Goal: Information Seeking & Learning: Learn about a topic

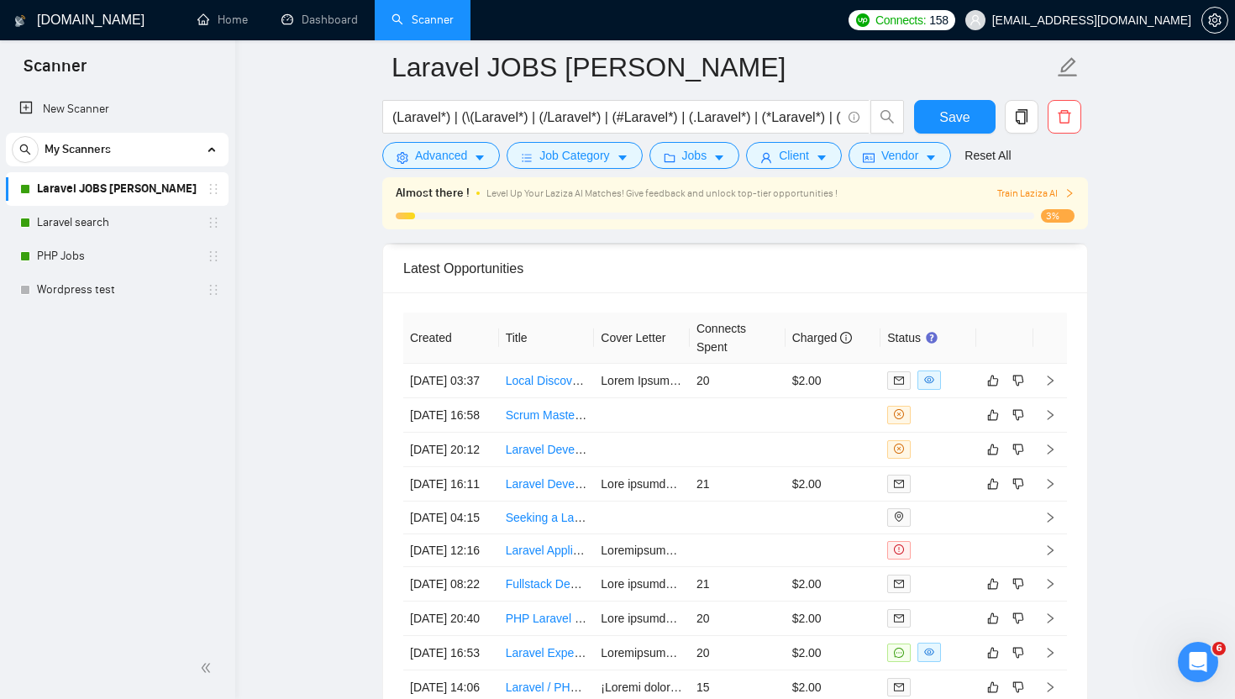
scroll to position [4103, 0]
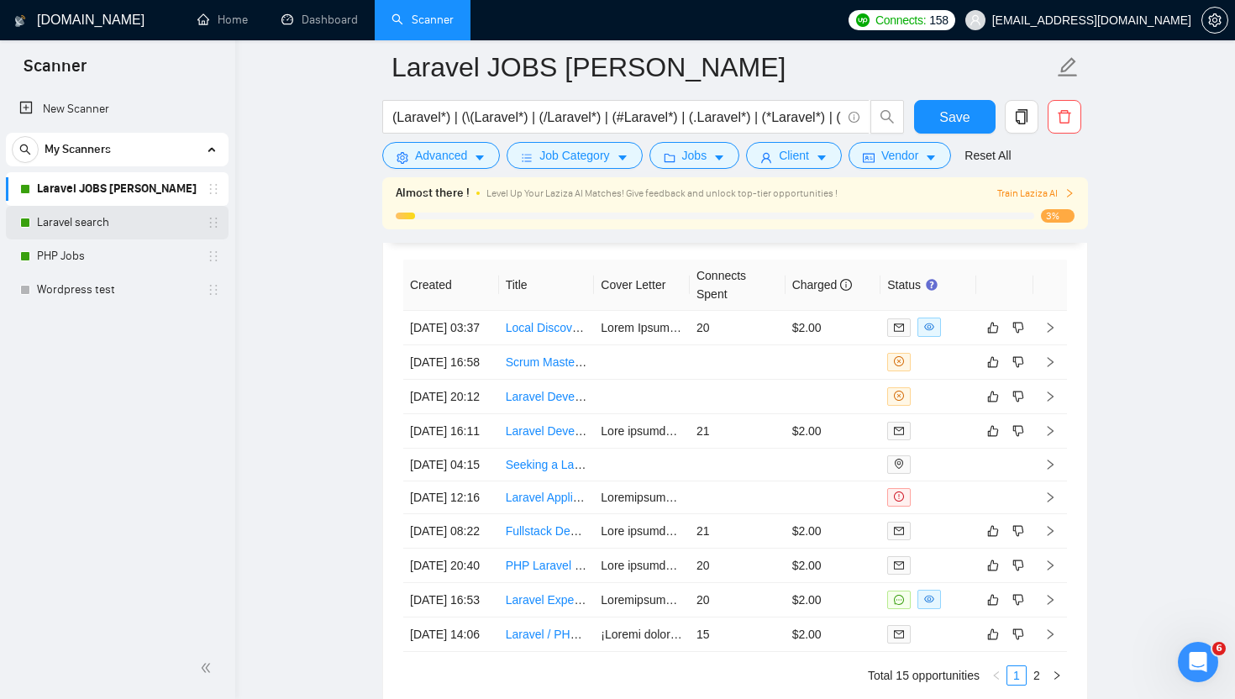
click at [81, 224] on link "Laravel search" at bounding box center [117, 223] width 160 height 34
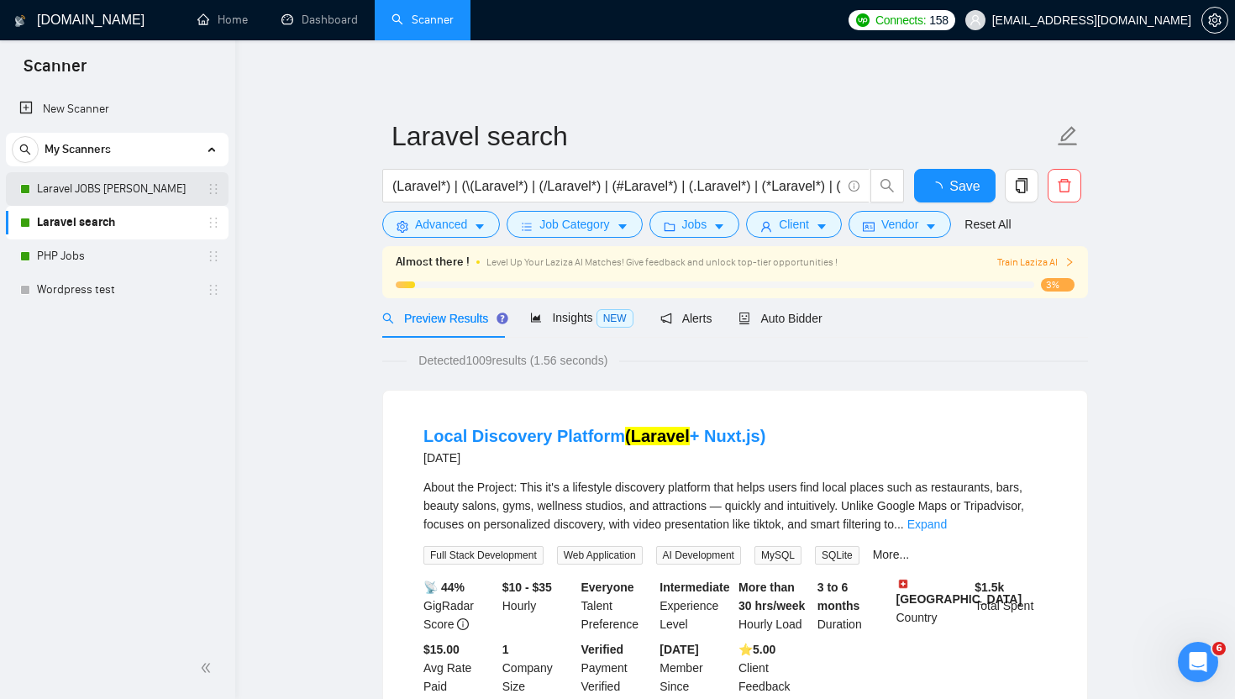
click at [136, 177] on link "Laravel JOBS [PERSON_NAME]" at bounding box center [117, 189] width 160 height 34
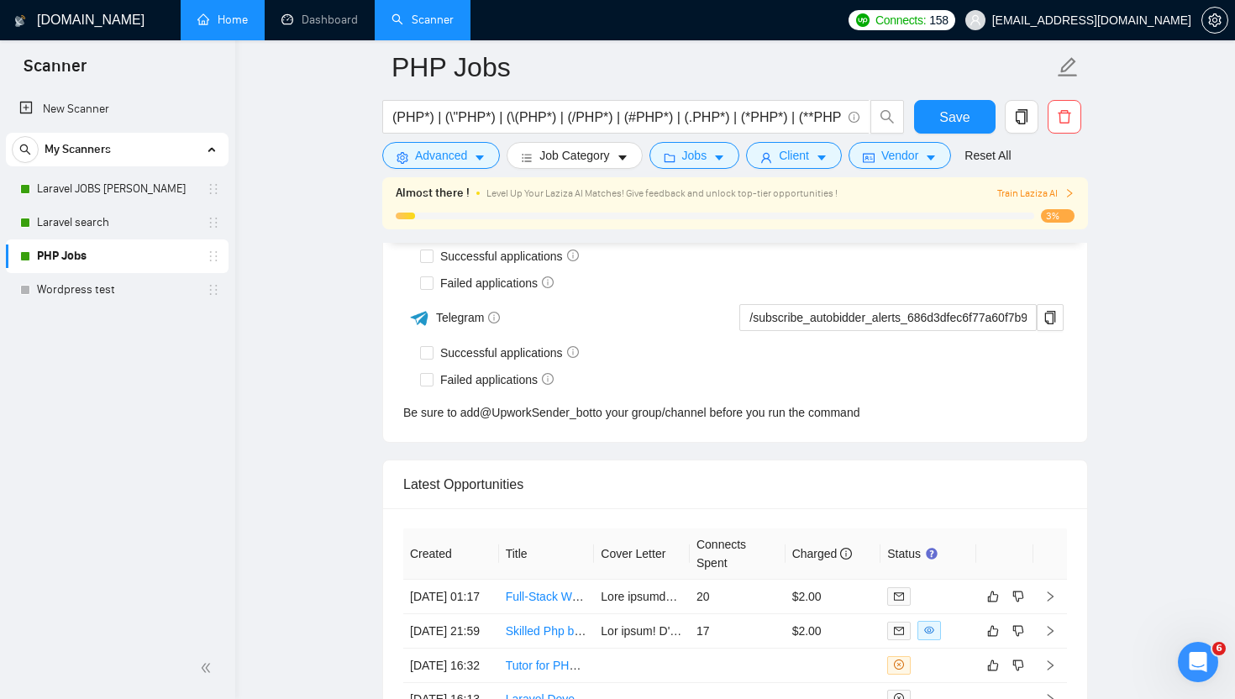
scroll to position [4053, 0]
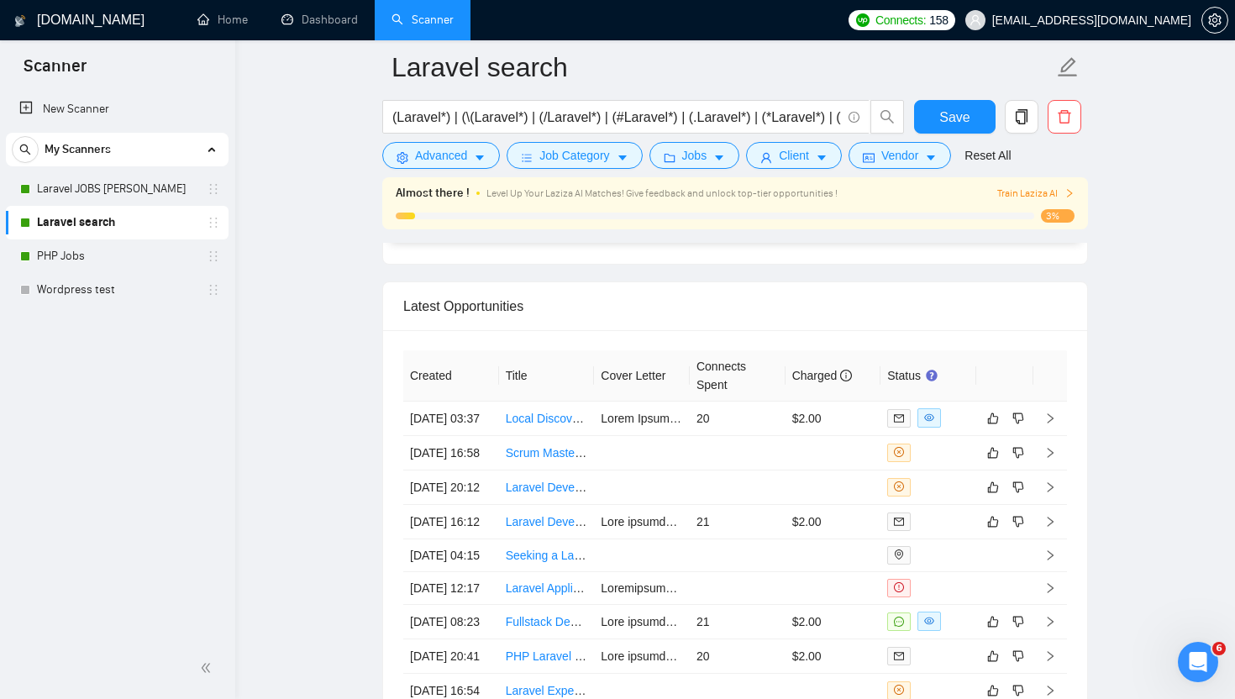
scroll to position [4270, 0]
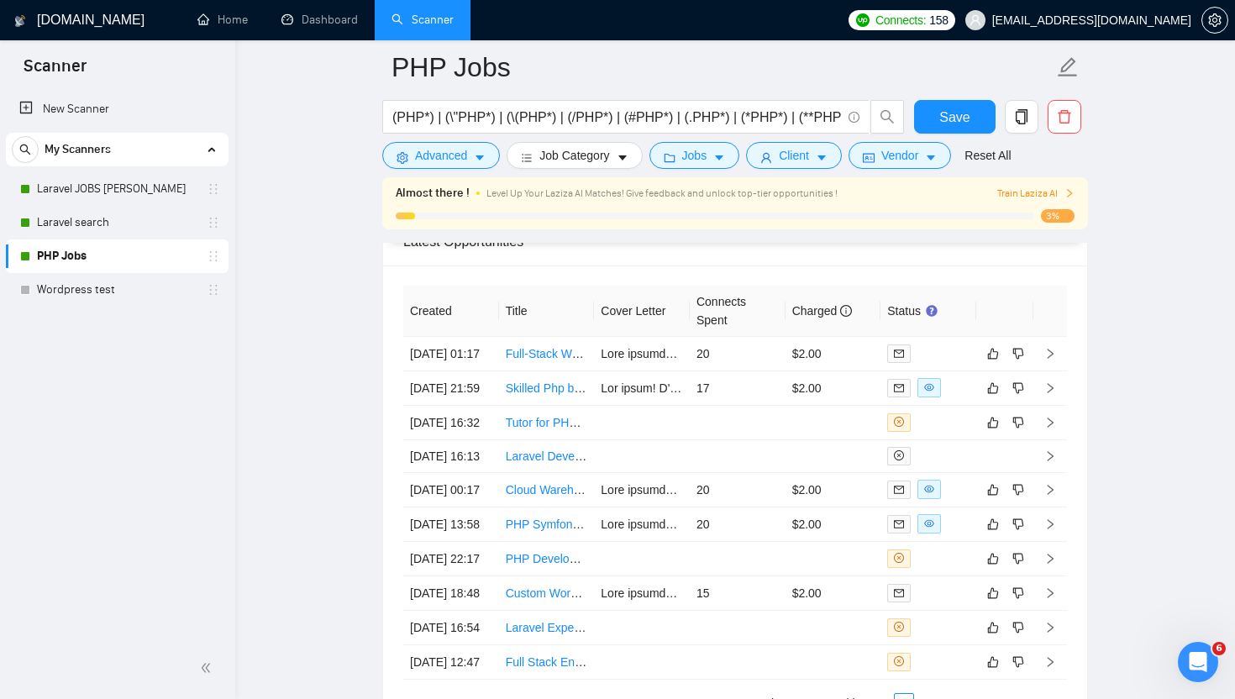
scroll to position [4282, 0]
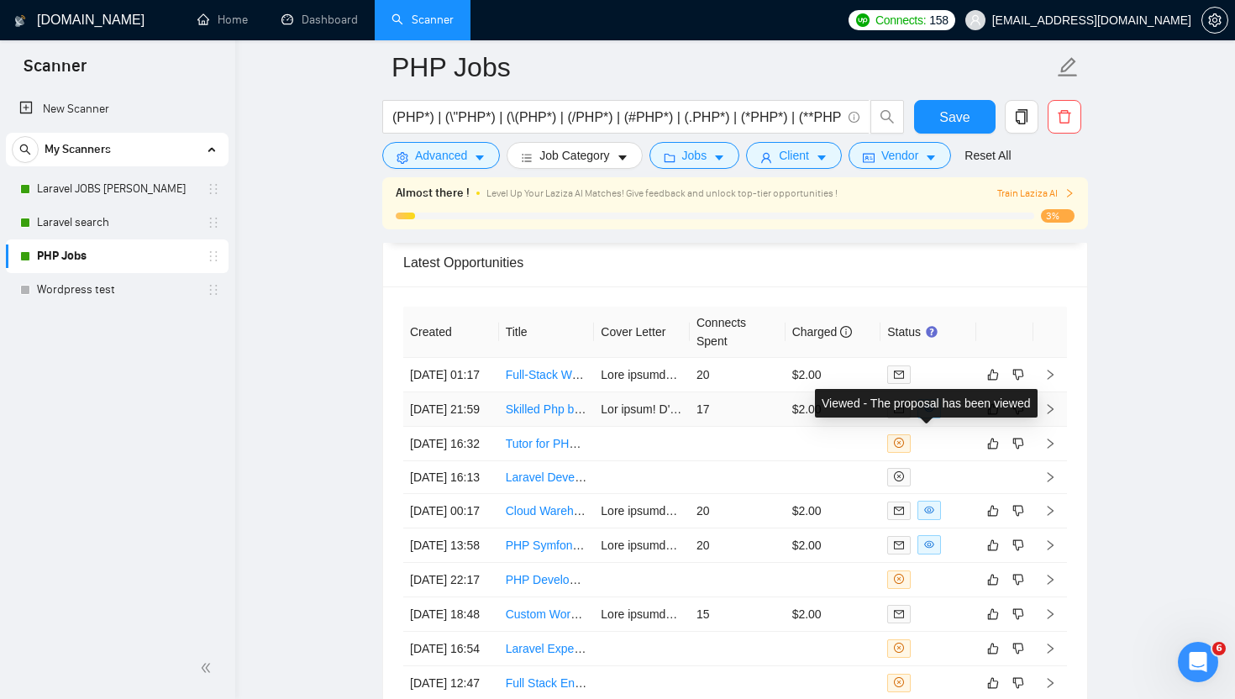
click at [930, 414] on icon "eye" at bounding box center [930, 408] width 10 height 10
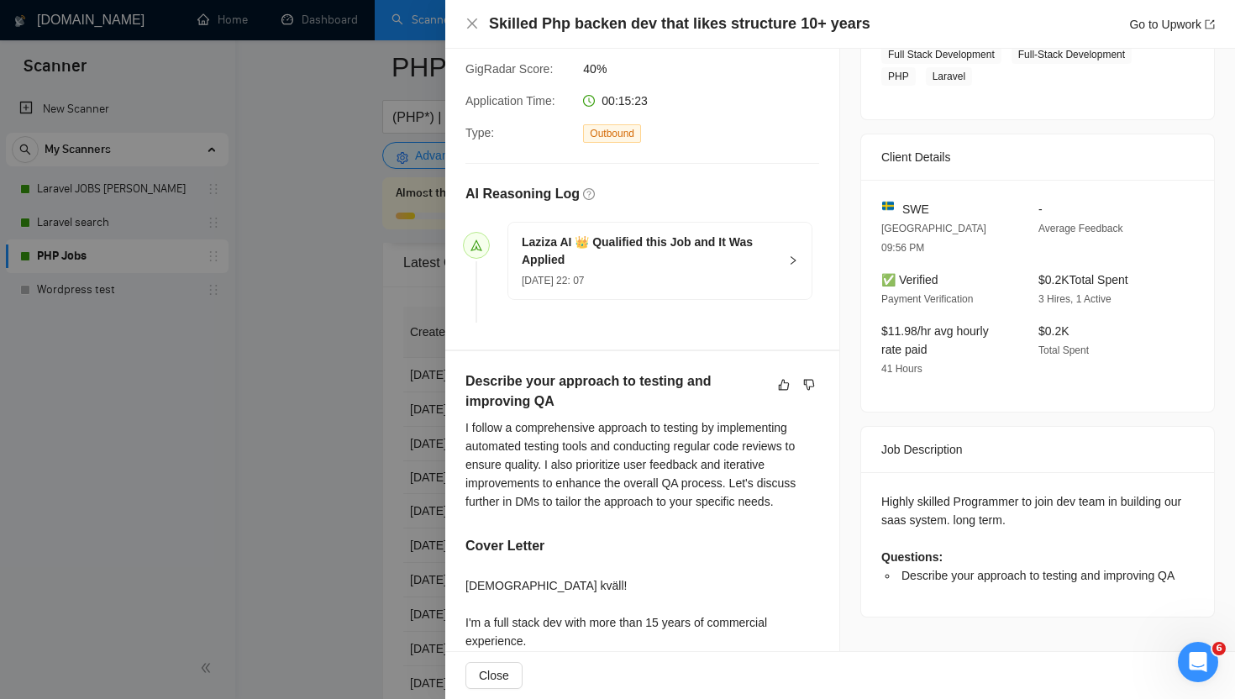
scroll to position [301, 0]
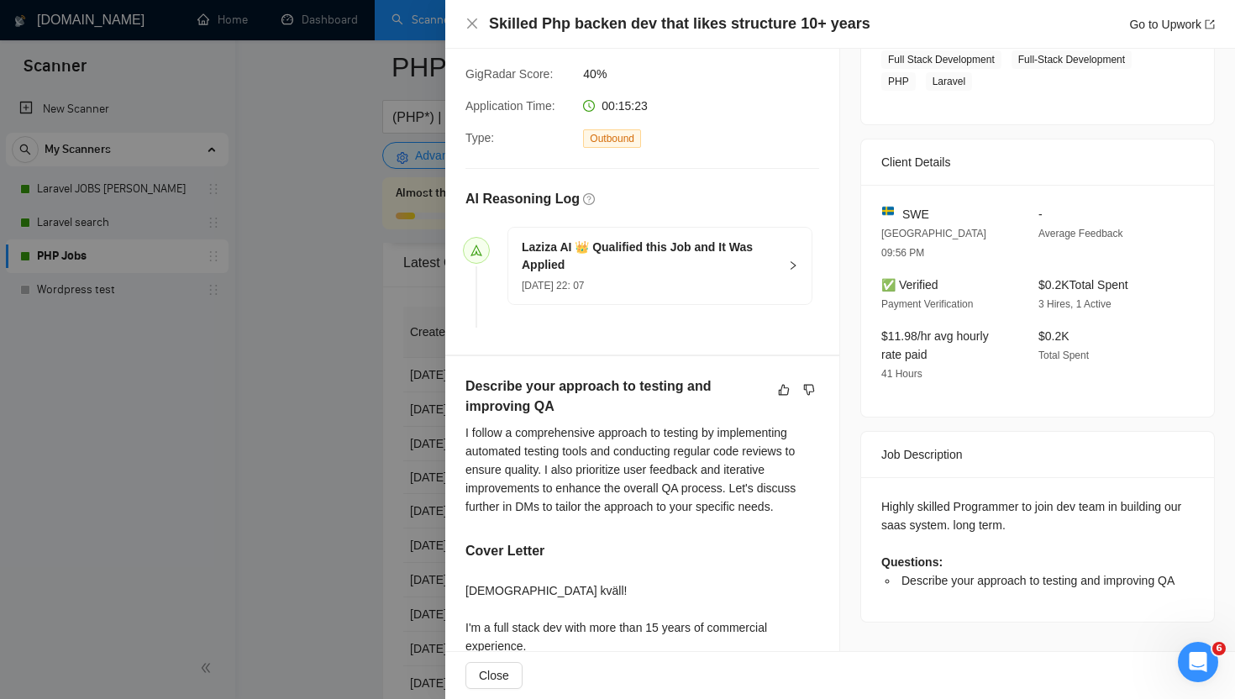
click at [354, 298] on div at bounding box center [617, 349] width 1235 height 699
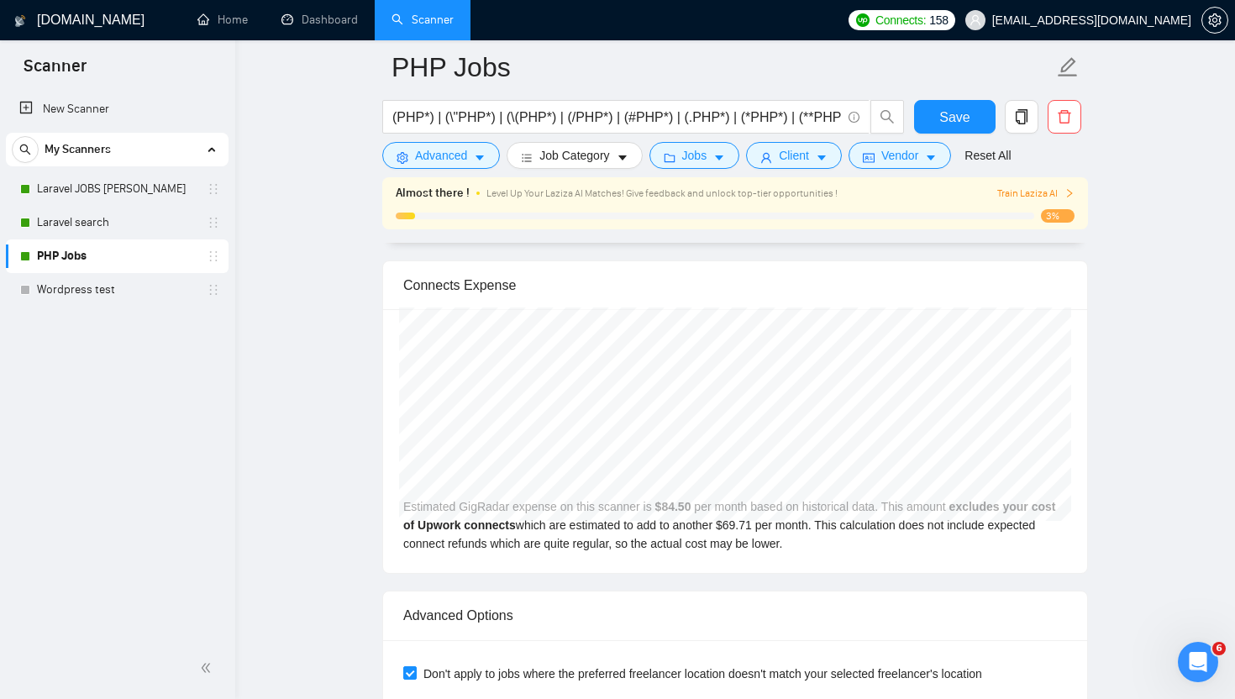
scroll to position [3403, 0]
